Goal: Task Accomplishment & Management: Use online tool/utility

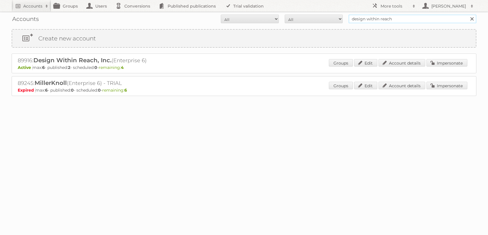
click at [391, 16] on input "design within reach" at bounding box center [413, 19] width 128 height 9
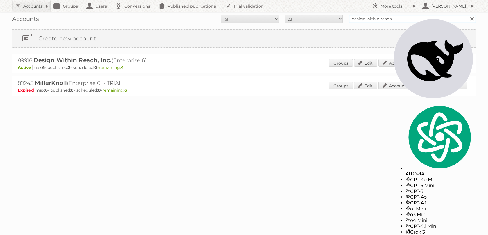
click at [391, 16] on input "design within reach" at bounding box center [413, 19] width 128 height 9
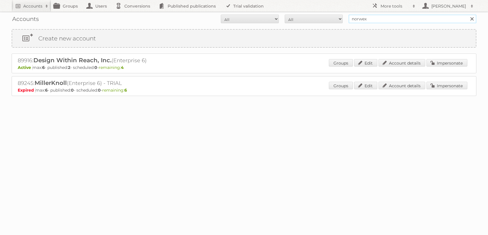
type input "norwex"
click at [468, 15] on input "Search" at bounding box center [472, 19] width 9 height 9
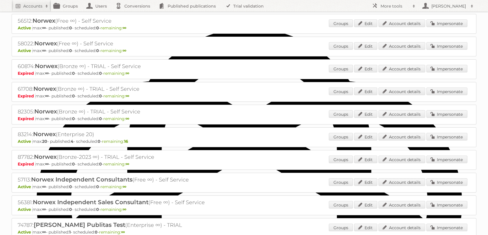
scroll to position [272, 0]
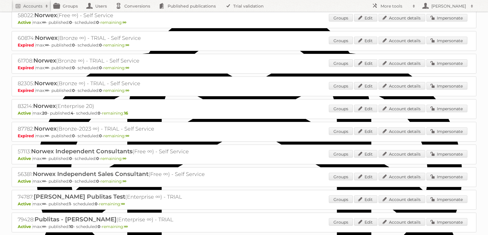
click at [441, 119] on div "83214: Norwex (Enterprise 20) Active max: 20 - published: 4 - scheduled: 0 - re…" at bounding box center [244, 109] width 465 height 20
click at [441, 112] on link "Impersonate" at bounding box center [447, 109] width 41 height 8
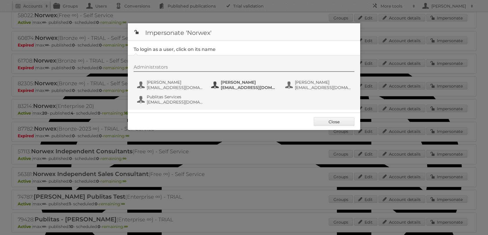
click at [232, 83] on span "[PERSON_NAME]" at bounding box center [249, 82] width 56 height 5
